Goal: Task Accomplishment & Management: Use online tool/utility

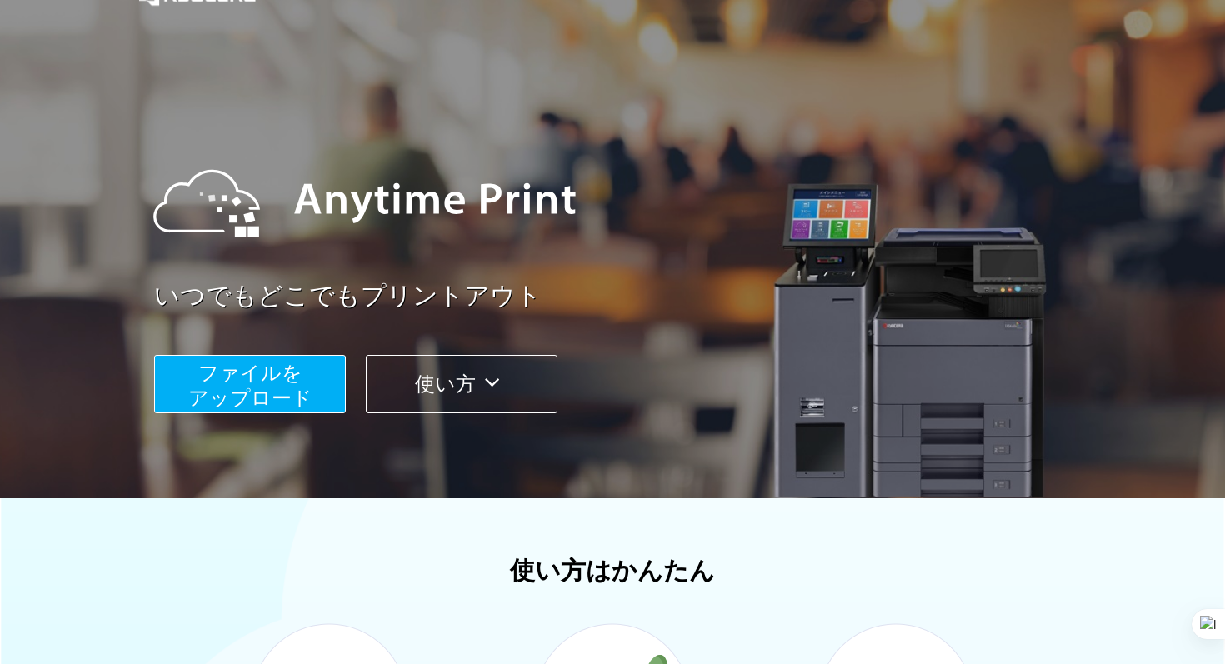
scroll to position [47, 0]
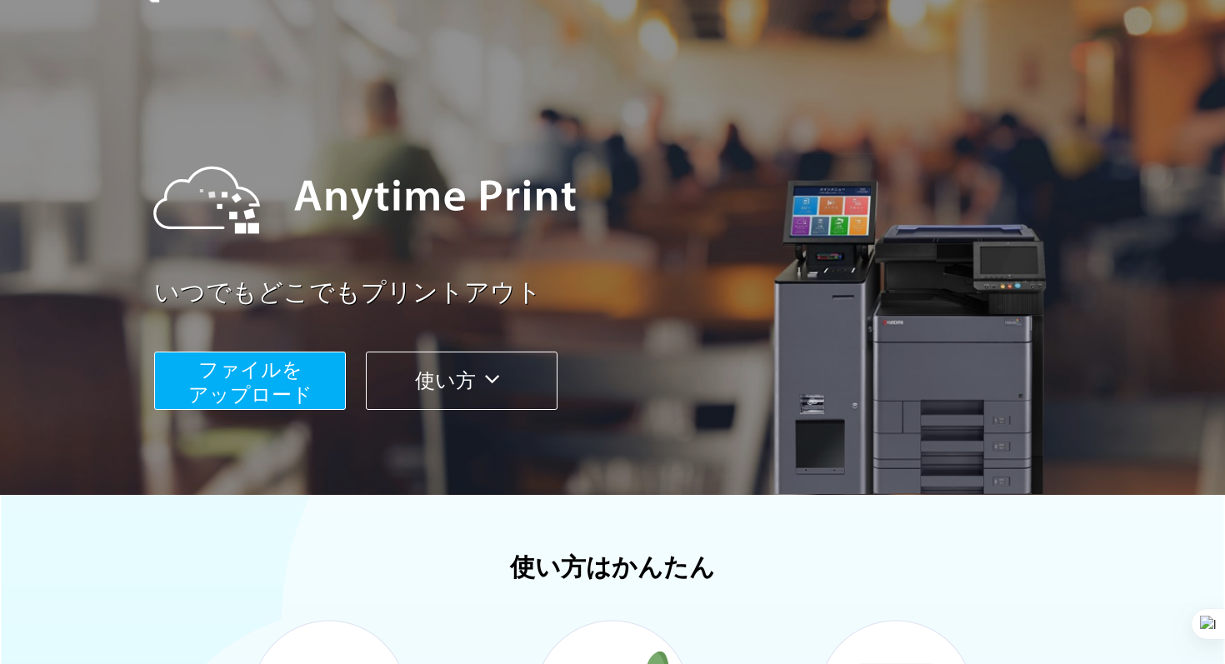
click at [270, 397] on span "ファイルを ​​アップロード" at bounding box center [250, 381] width 124 height 47
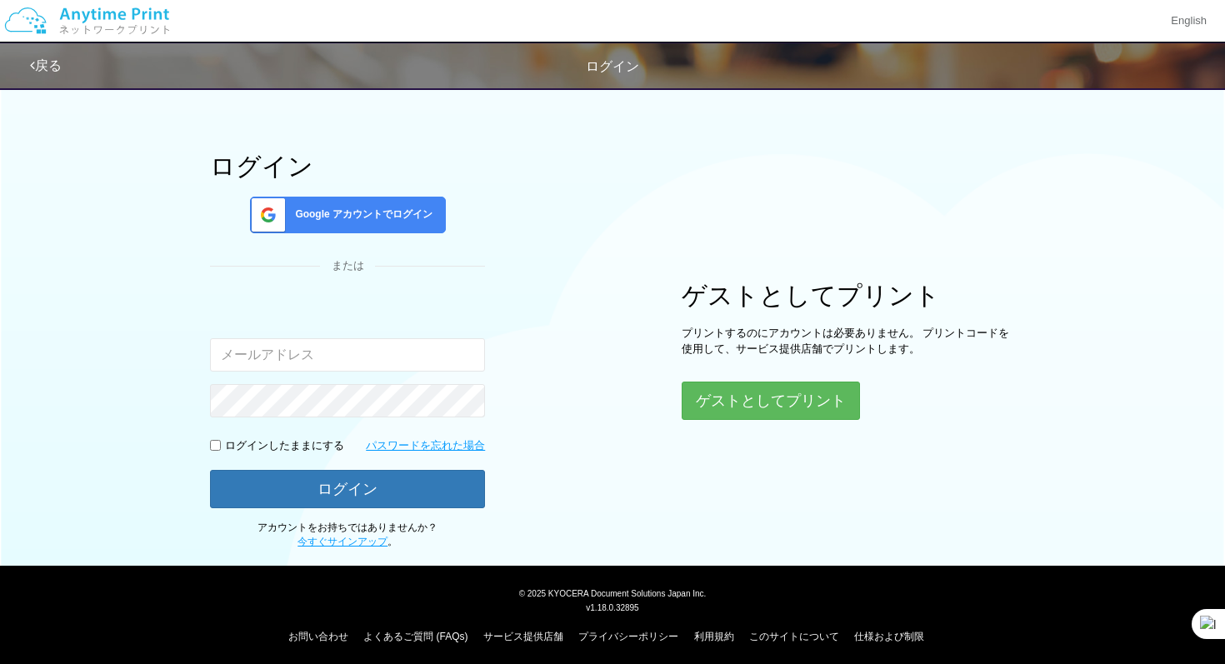
scroll to position [53, 0]
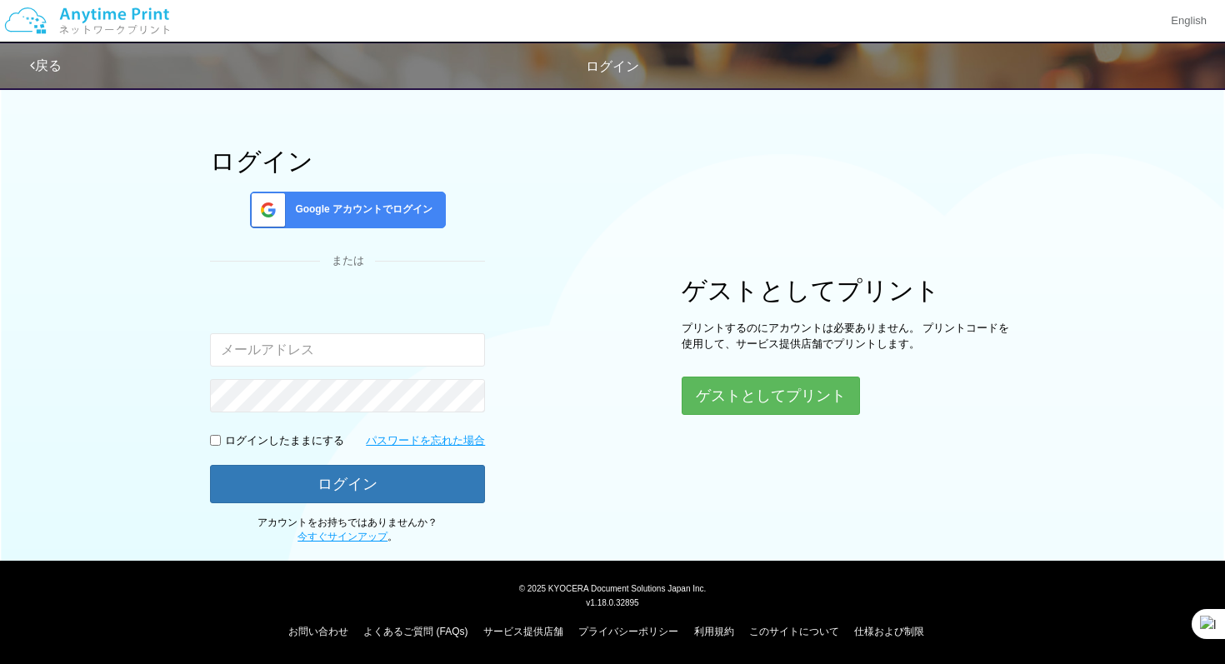
click at [379, 199] on div "Google アカウントでログイン" at bounding box center [348, 210] width 196 height 37
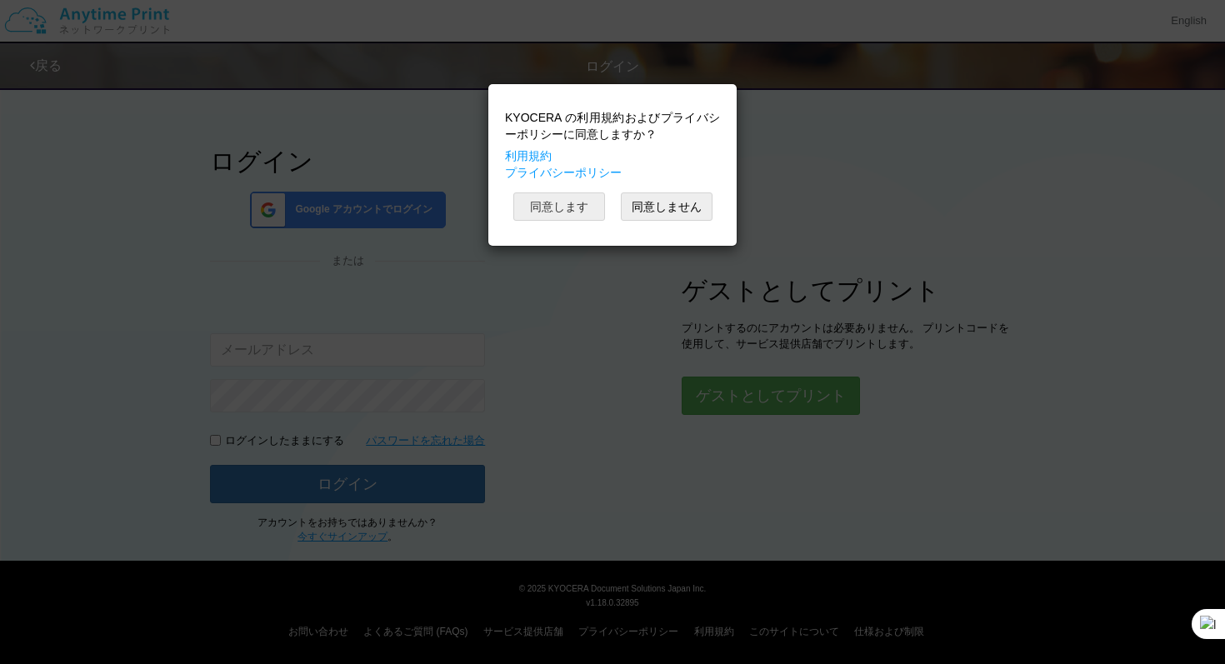
click at [566, 206] on button "同意します" at bounding box center [559, 206] width 92 height 28
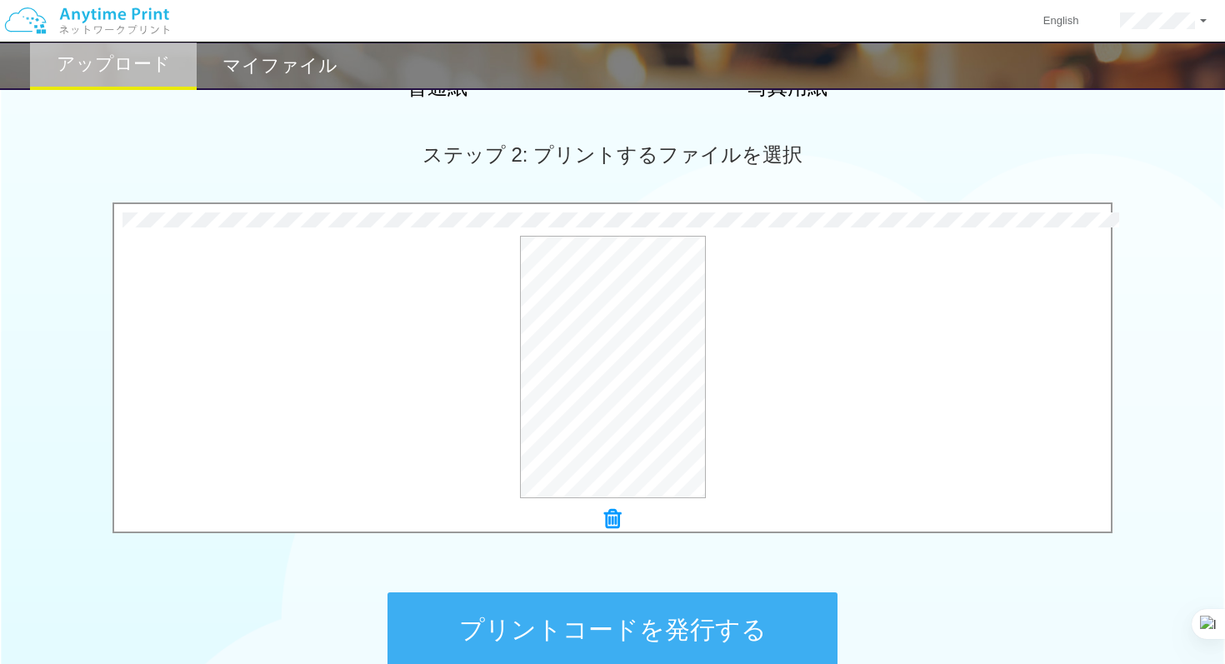
scroll to position [439, 0]
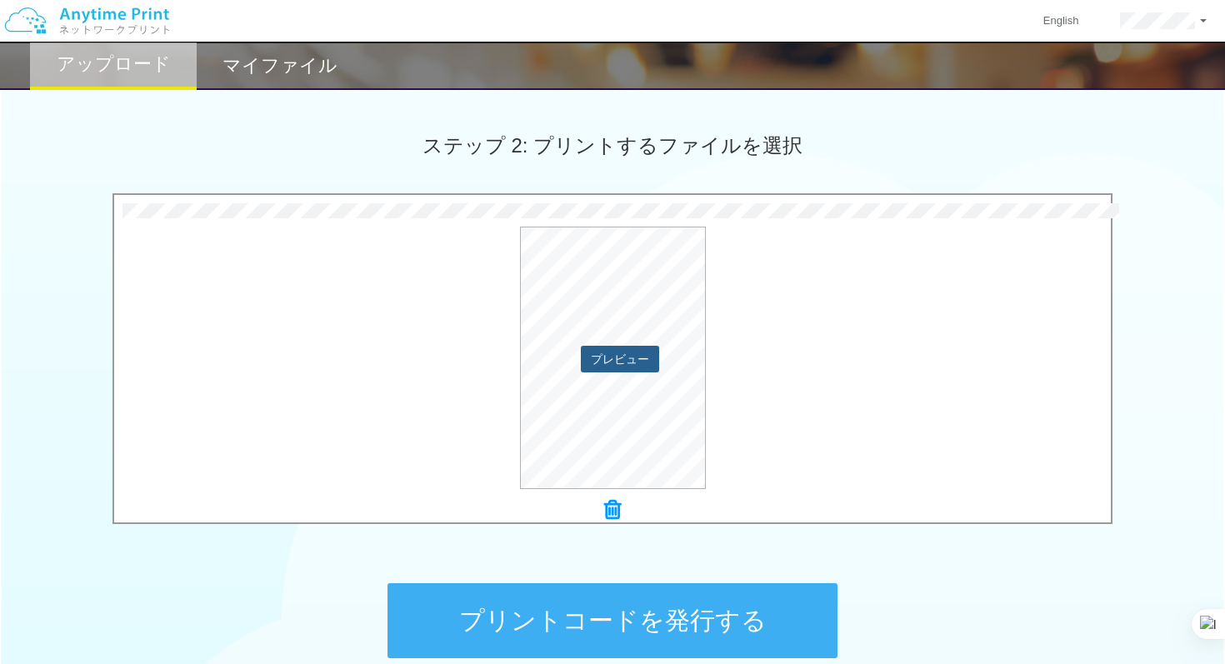
click at [620, 355] on button "プレビュー" at bounding box center [620, 359] width 78 height 27
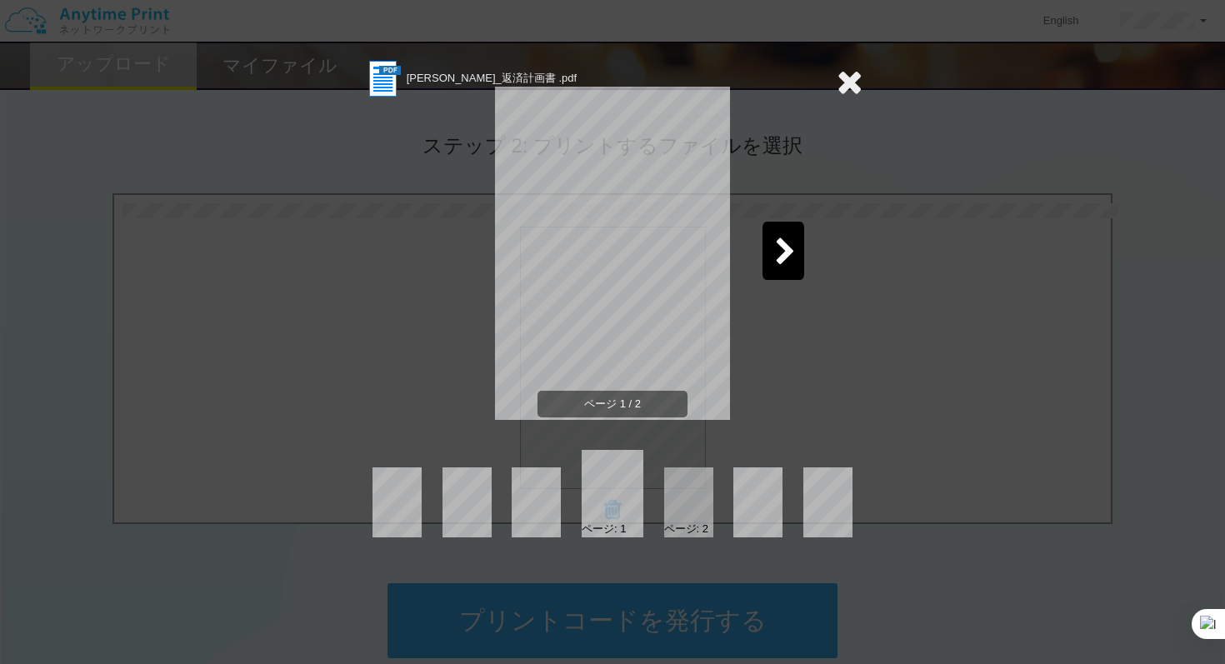
click at [785, 255] on icon at bounding box center [785, 252] width 21 height 29
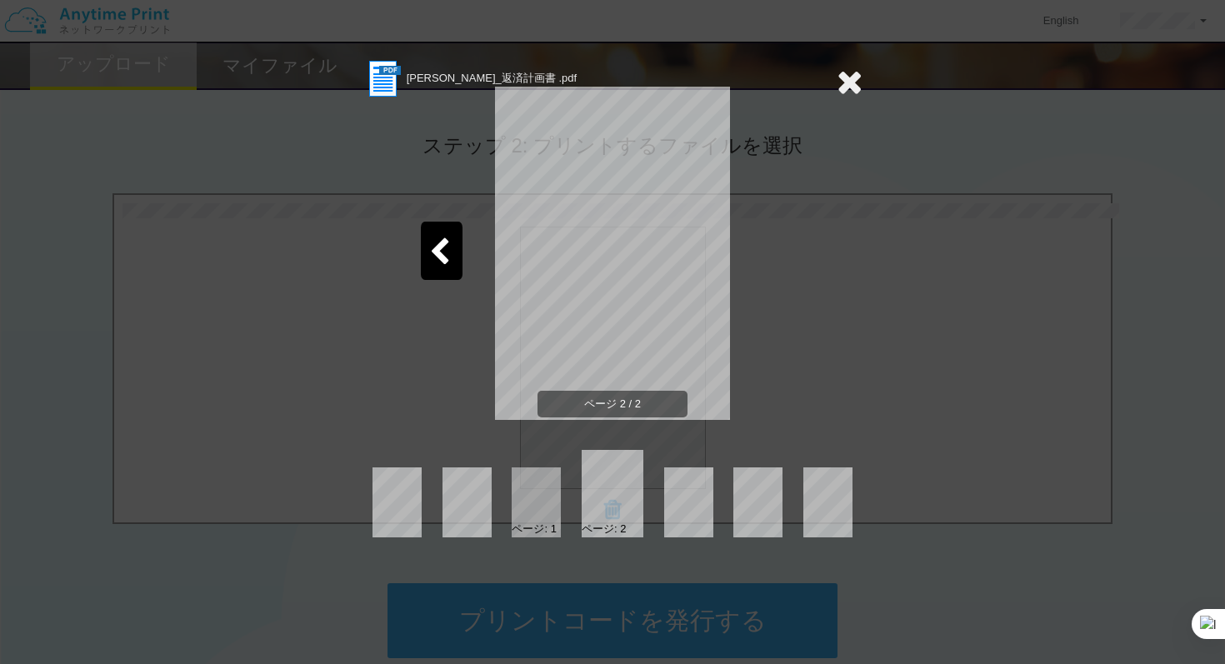
click at [446, 252] on icon at bounding box center [439, 252] width 21 height 29
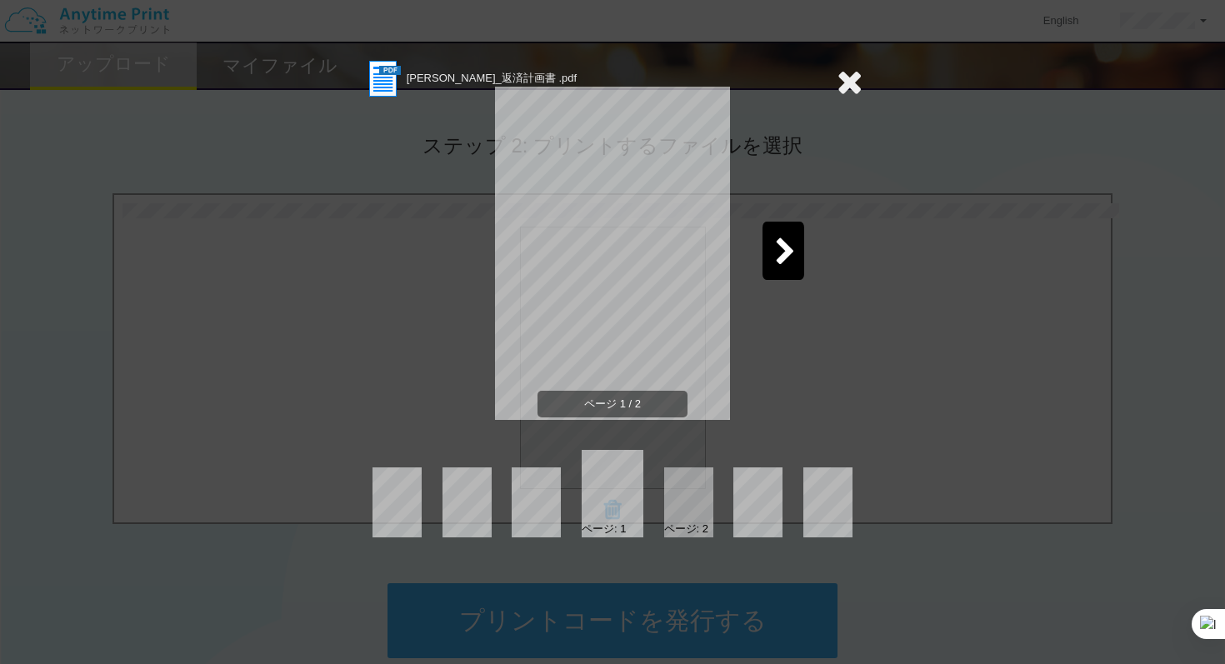
click at [855, 84] on icon at bounding box center [850, 81] width 26 height 33
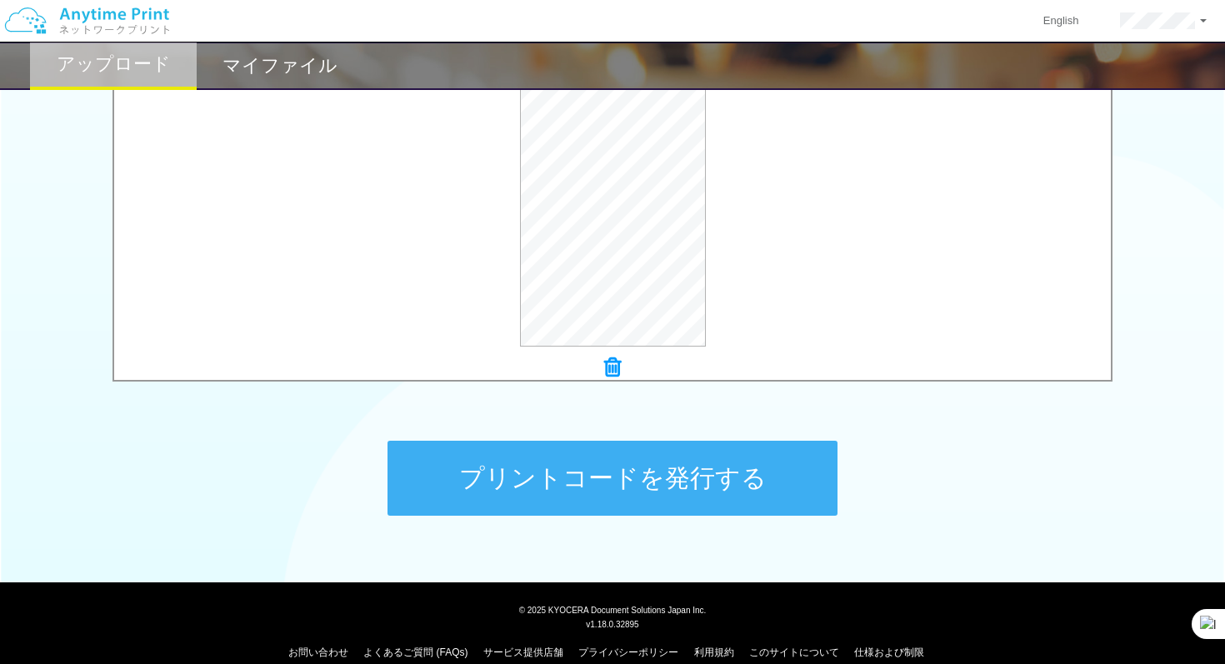
scroll to position [594, 0]
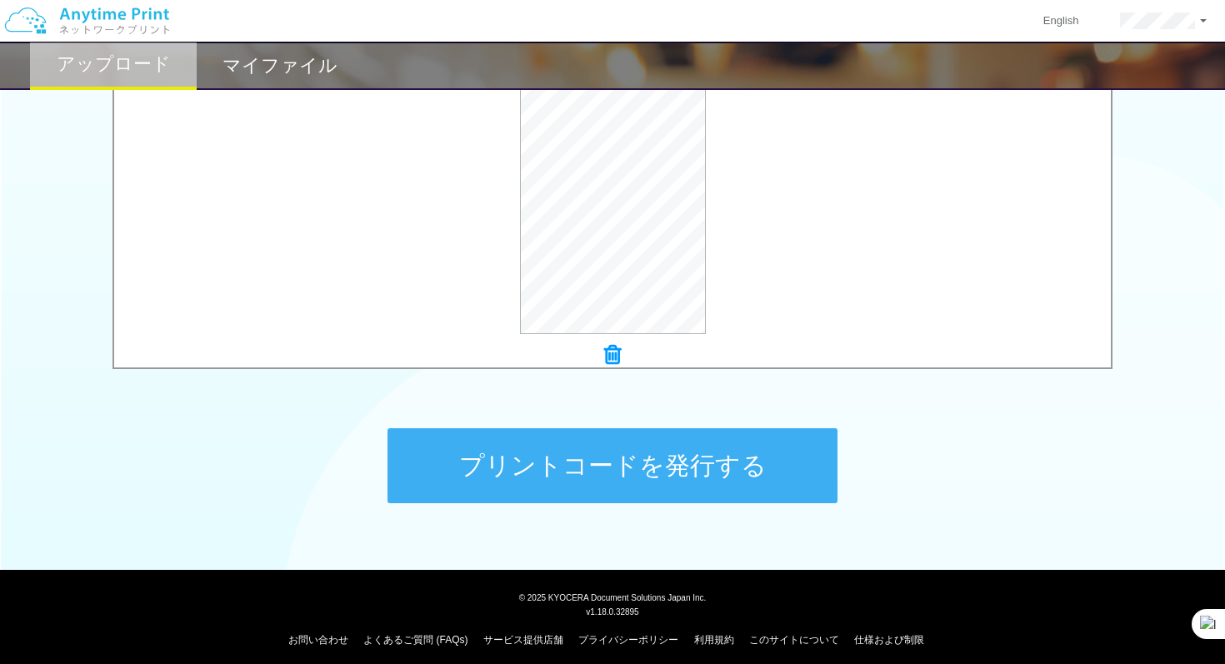
click at [597, 467] on button "プリントコードを発行する" at bounding box center [612, 465] width 450 height 75
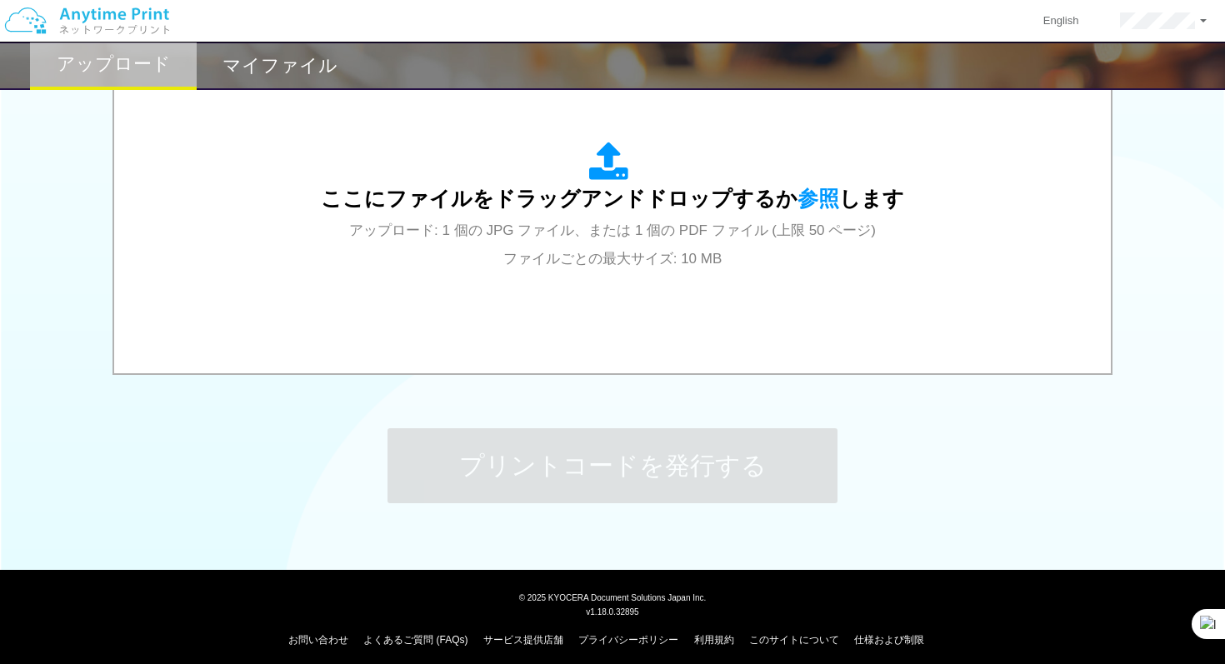
scroll to position [0, 0]
